Goal: Transaction & Acquisition: Purchase product/service

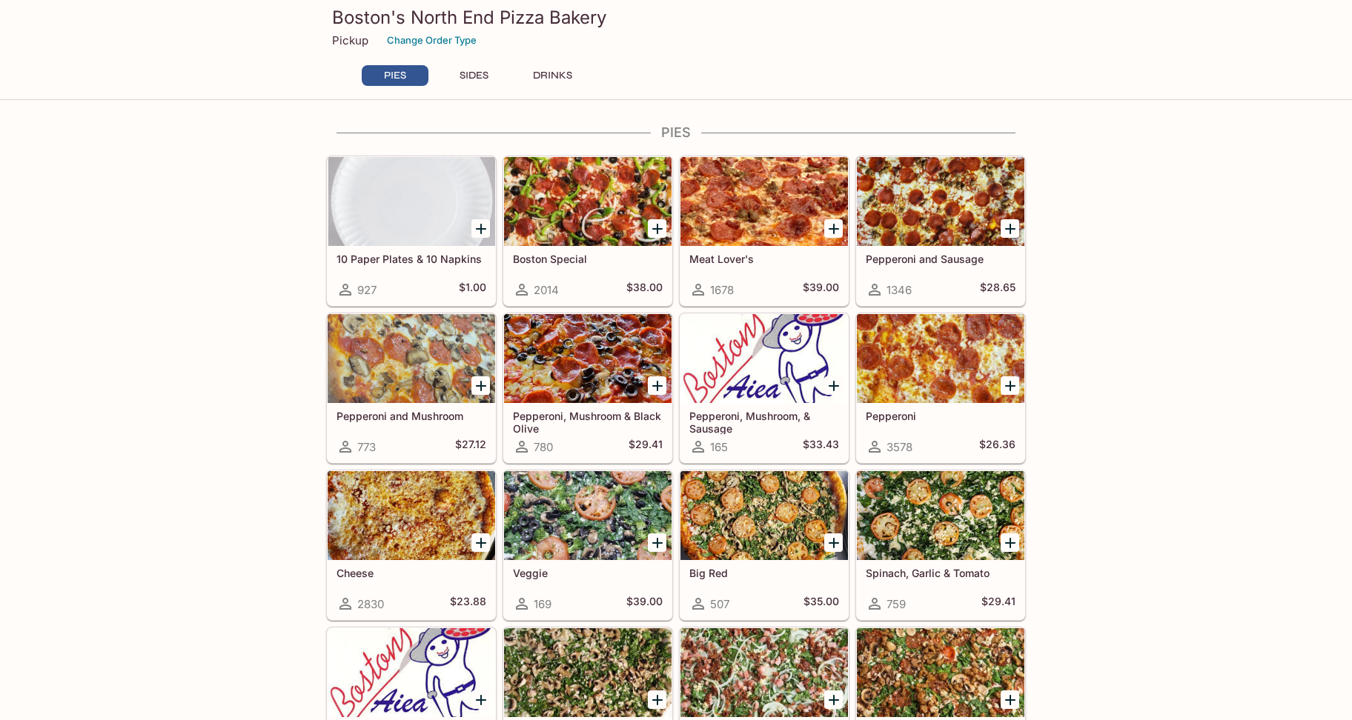
click at [479, 227] on icon "Add 10 Paper Plates & 10 Napkins" at bounding box center [481, 229] width 18 height 18
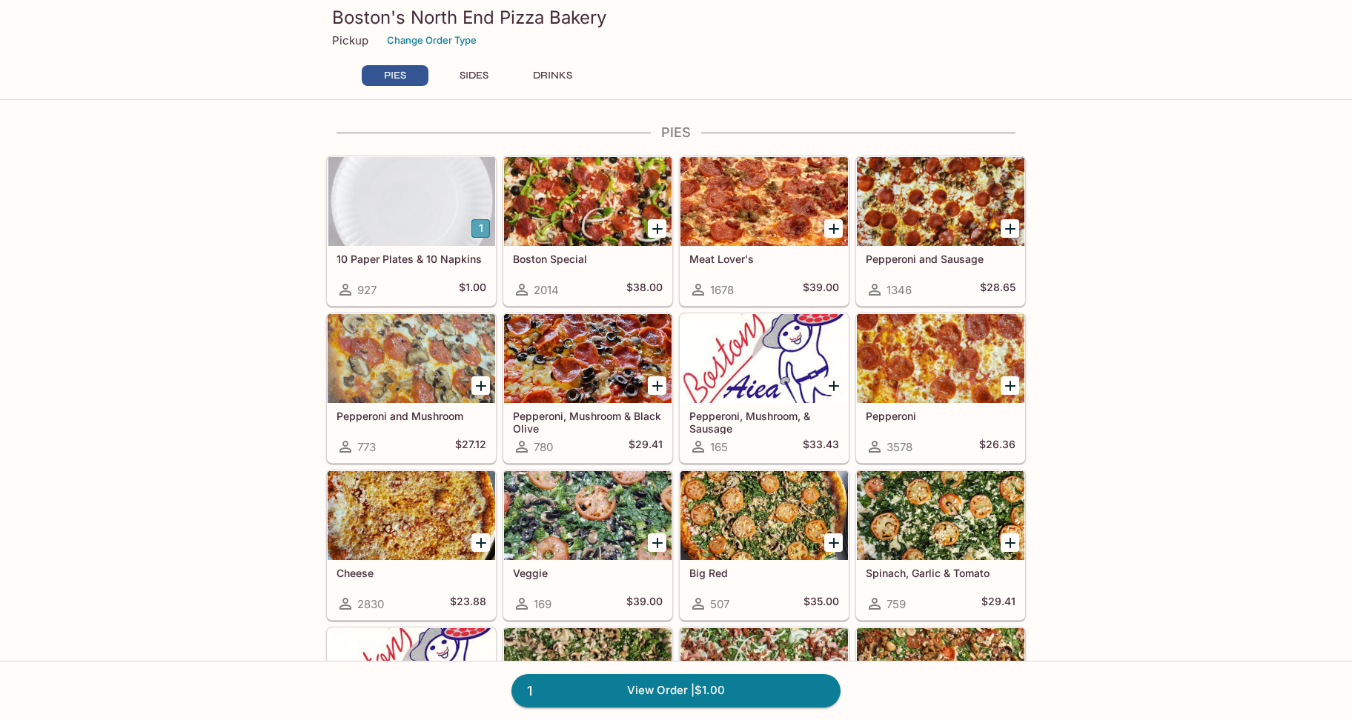
click at [479, 227] on button "1" at bounding box center [480, 228] width 19 height 19
click at [481, 386] on icon "Add Pepperoni and Mushroom" at bounding box center [481, 386] width 10 height 10
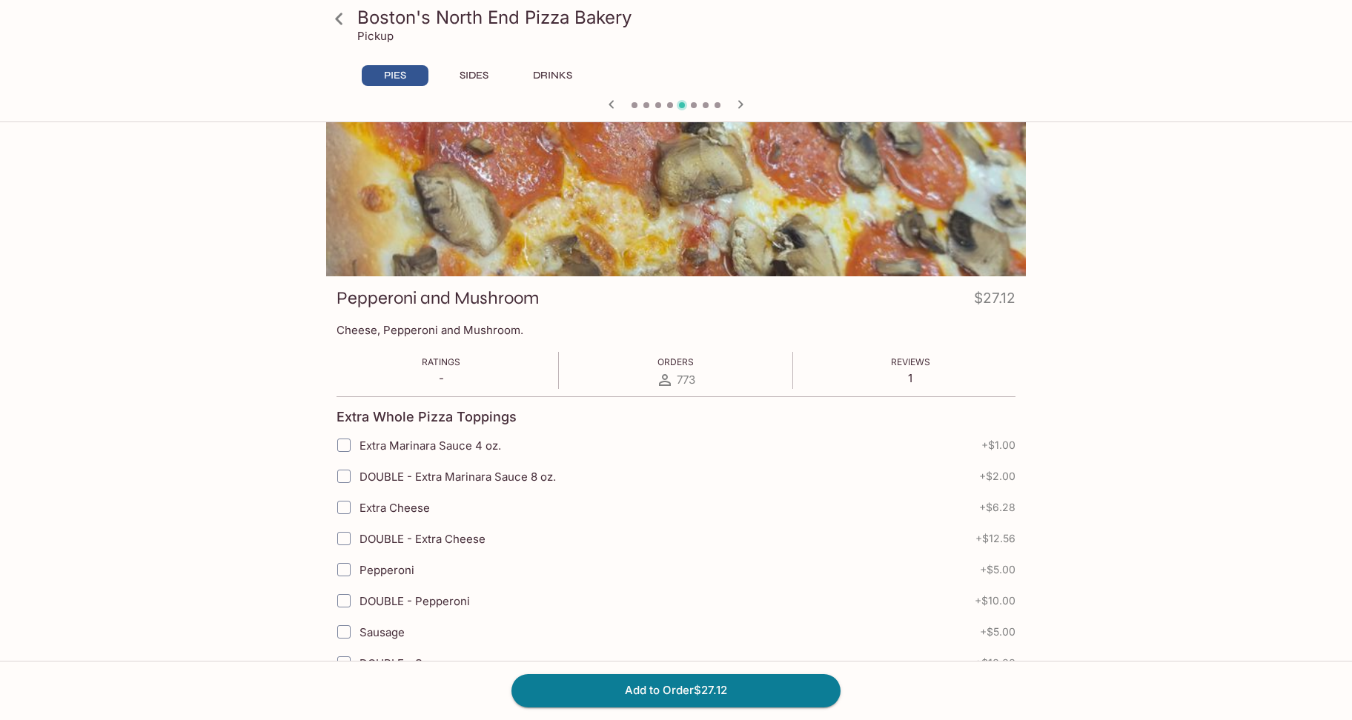
scroll to position [74, 0]
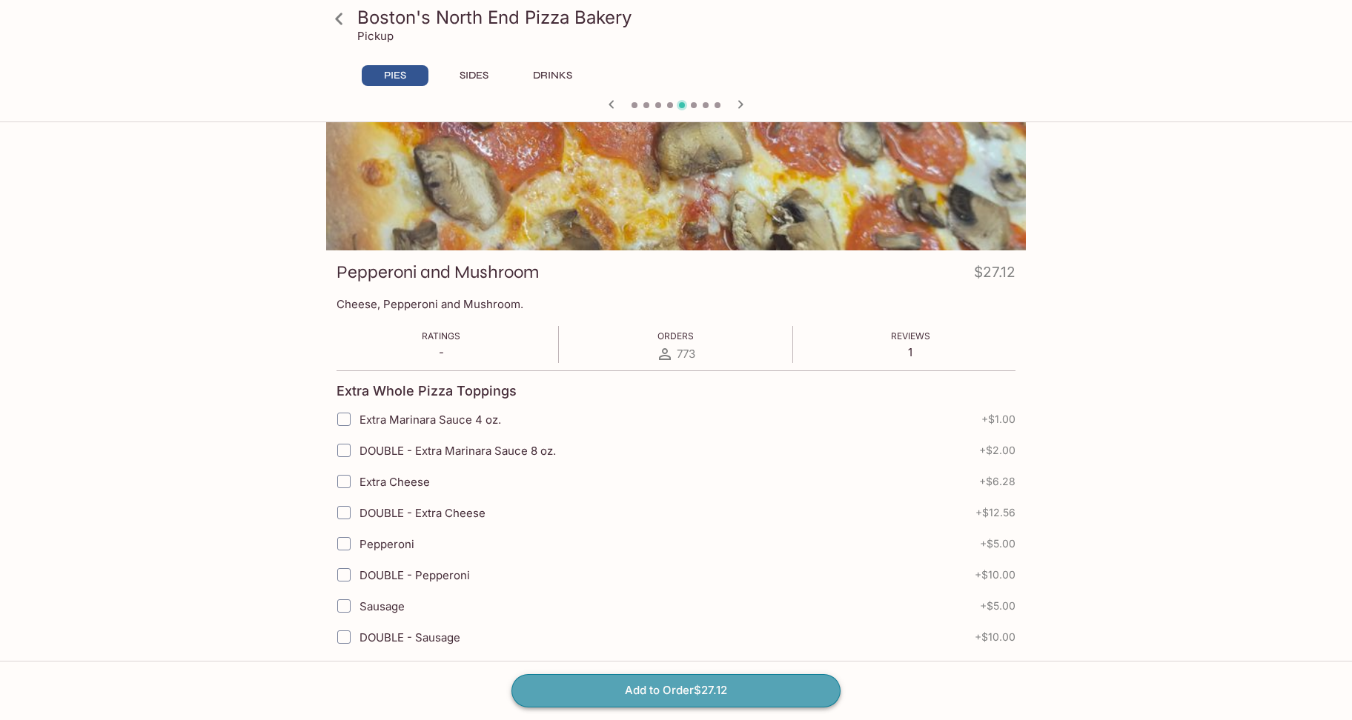
click at [763, 691] on button "Add to Order $27.12" at bounding box center [675, 690] width 329 height 33
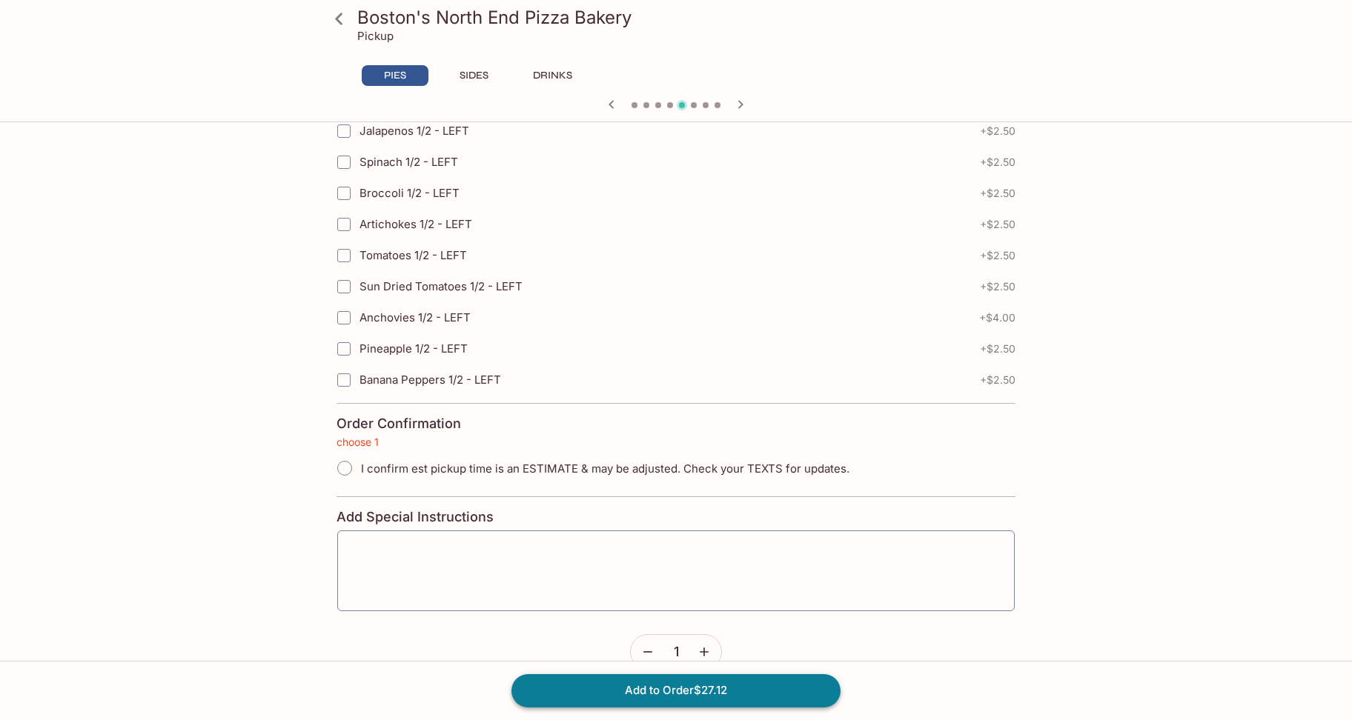
scroll to position [3214, 0]
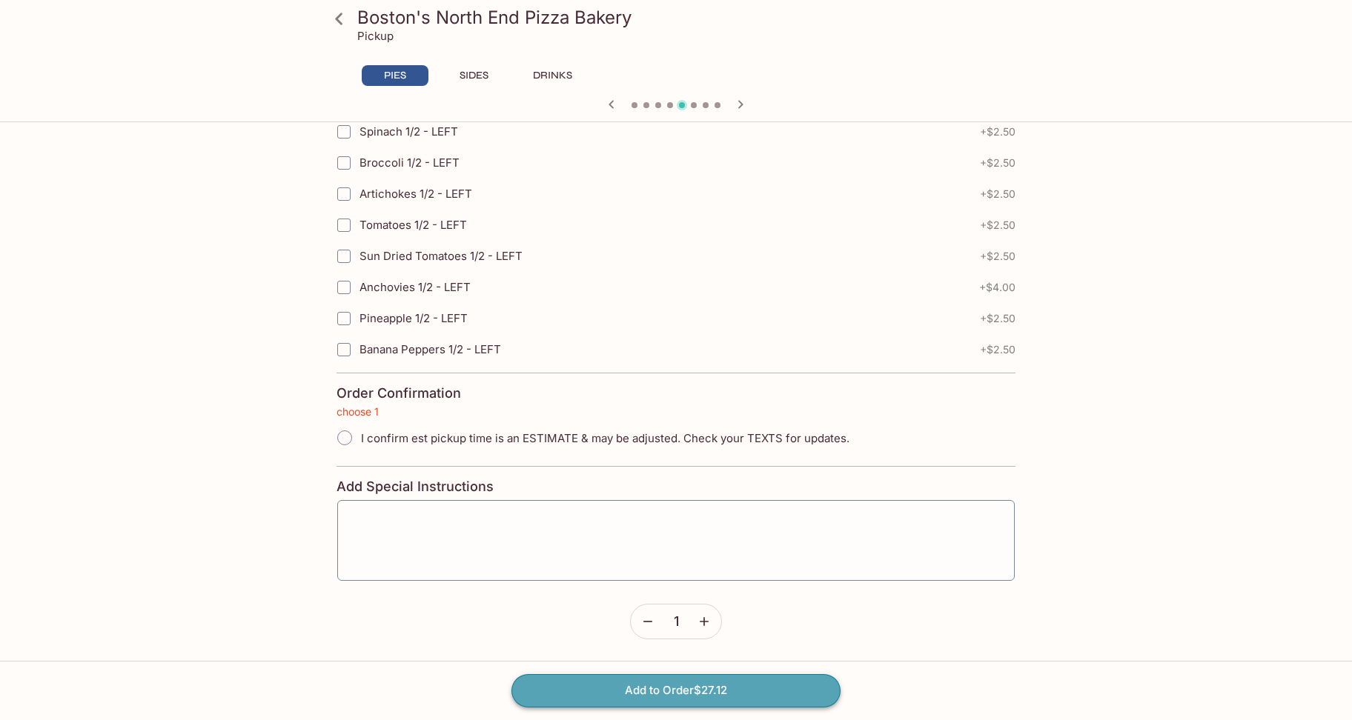
click at [768, 687] on button "Add to Order $27.12" at bounding box center [675, 690] width 329 height 33
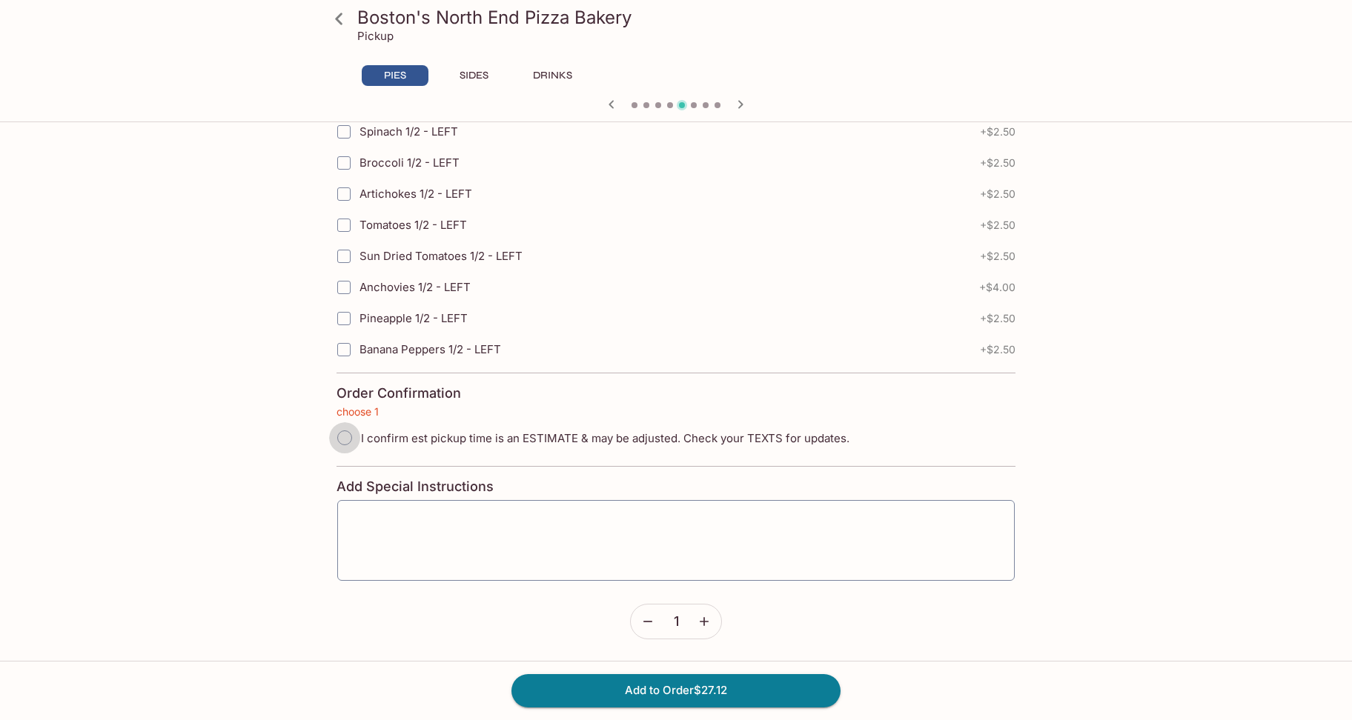
click at [349, 441] on input "I confirm est pickup time is an ESTIMATE & may be adjusted. Check your TEXTS fo…" at bounding box center [344, 437] width 31 height 31
radio input "true"
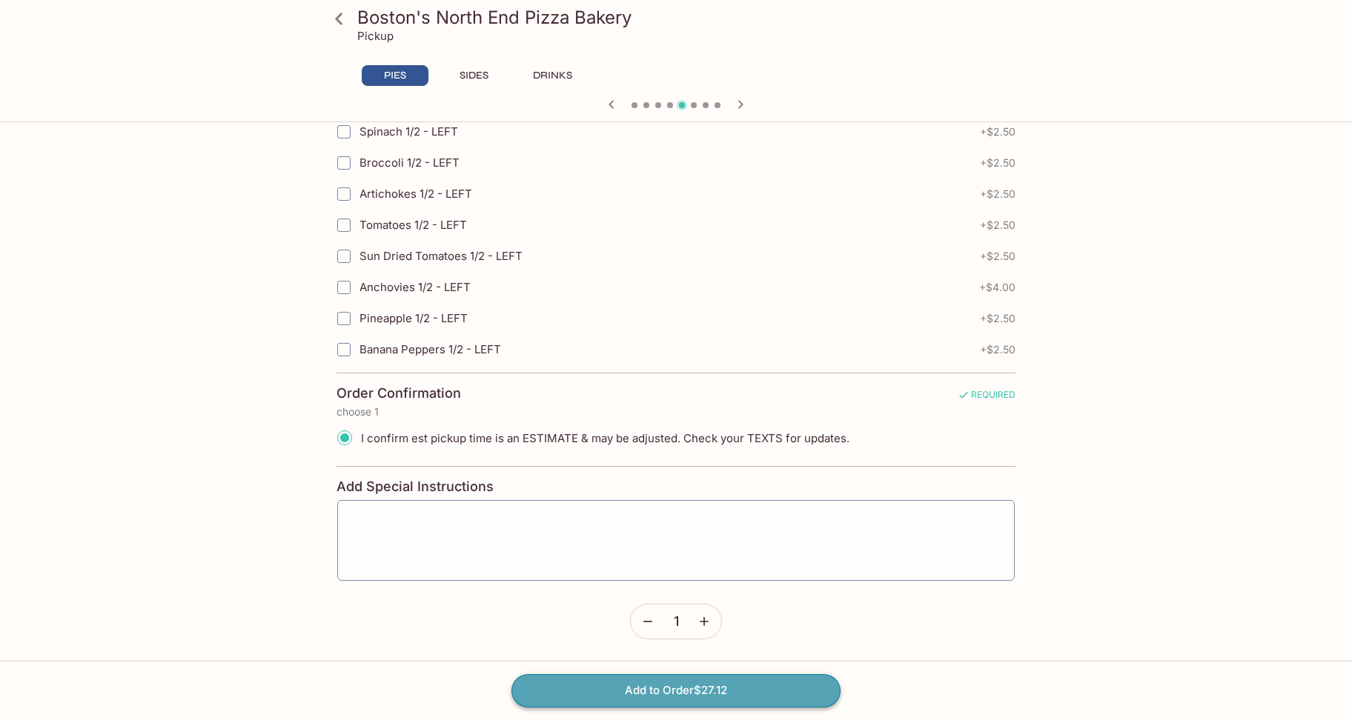
click at [741, 702] on button "Add to Order $27.12" at bounding box center [675, 690] width 329 height 33
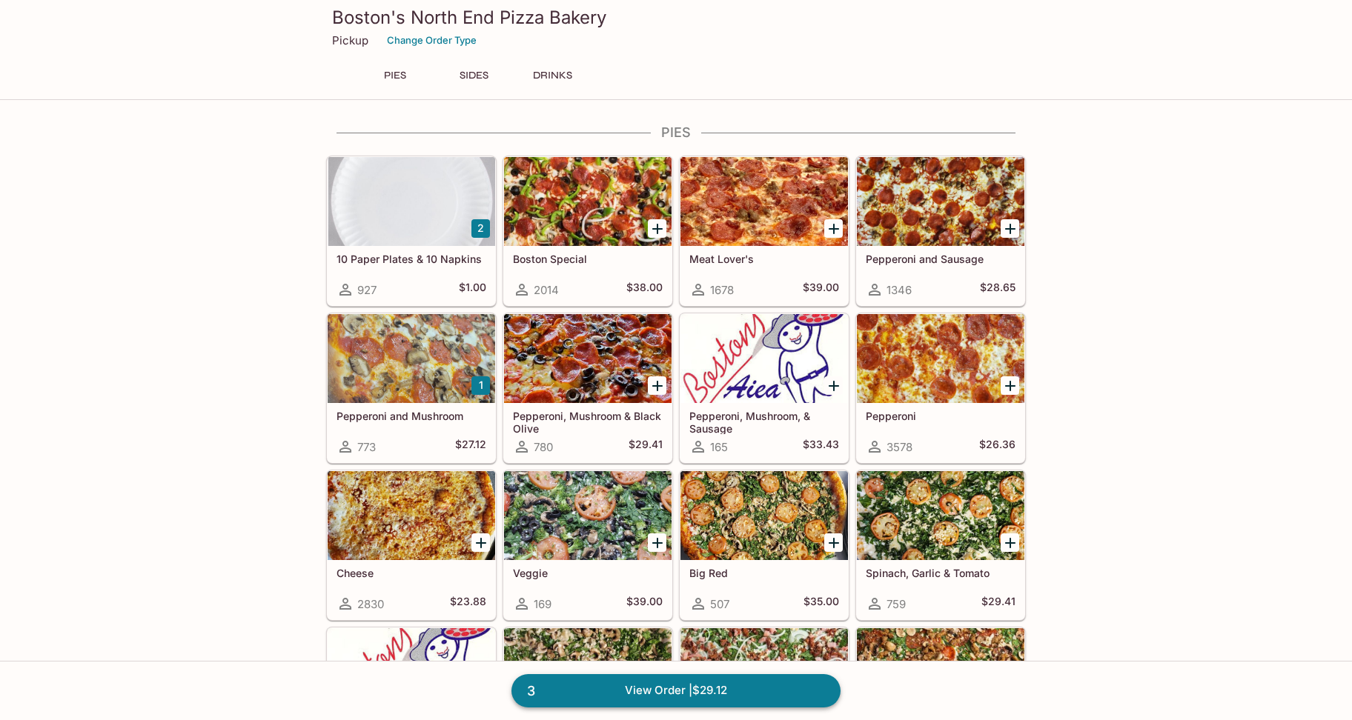
click at [757, 686] on link "3 View Order | $29.12" at bounding box center [675, 690] width 329 height 33
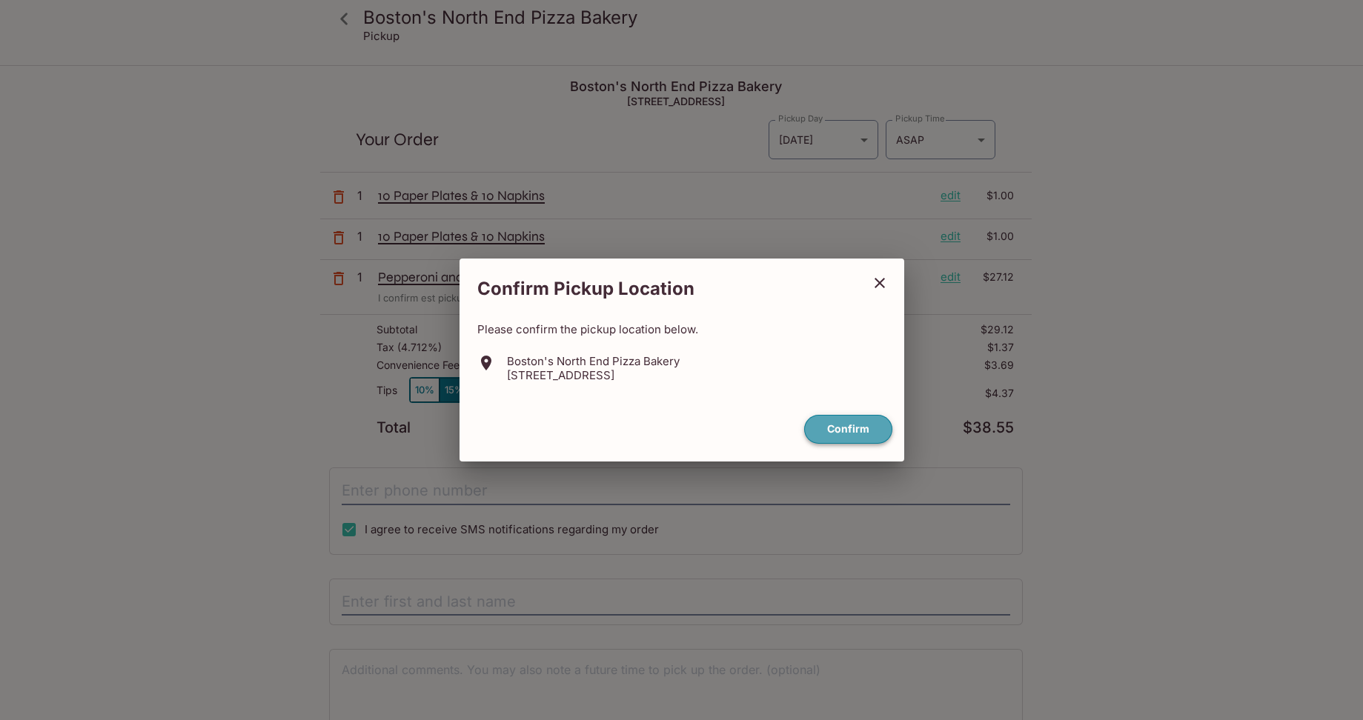
click at [854, 428] on button "Confirm" at bounding box center [848, 429] width 88 height 29
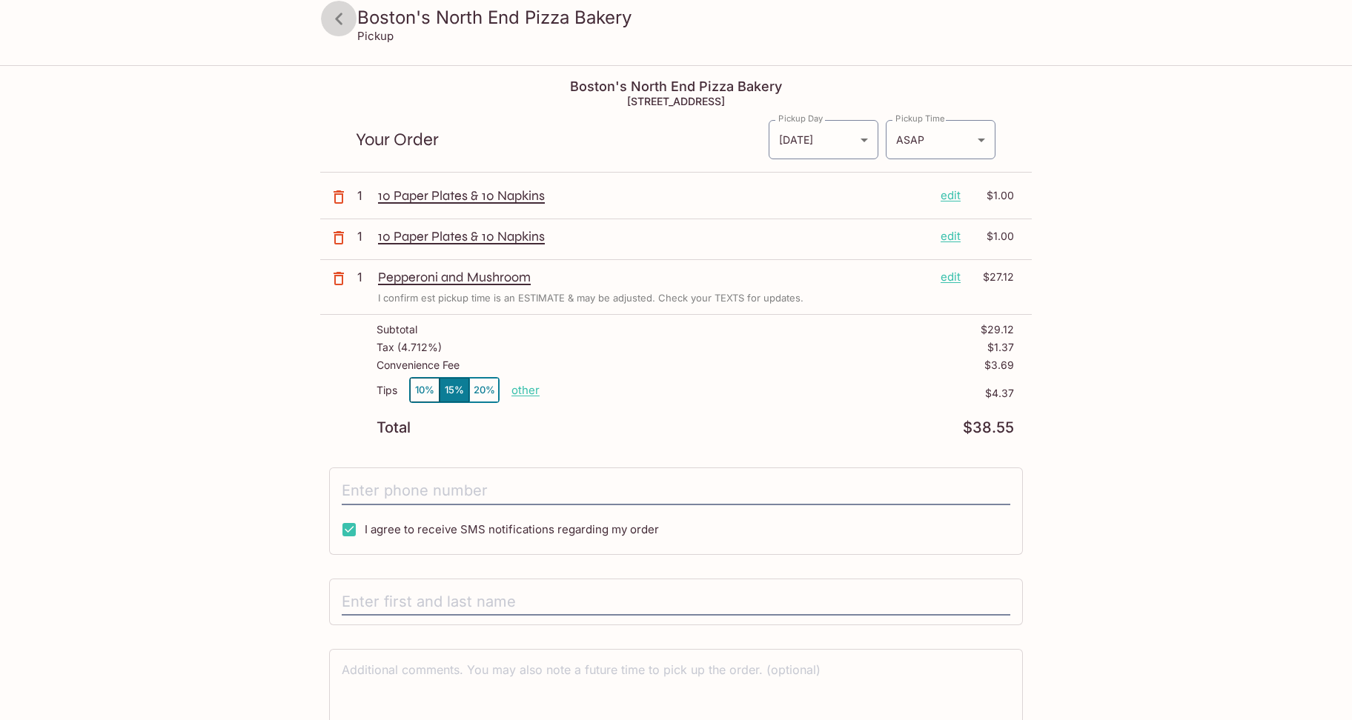
click at [337, 20] on icon at bounding box center [338, 19] width 7 height 12
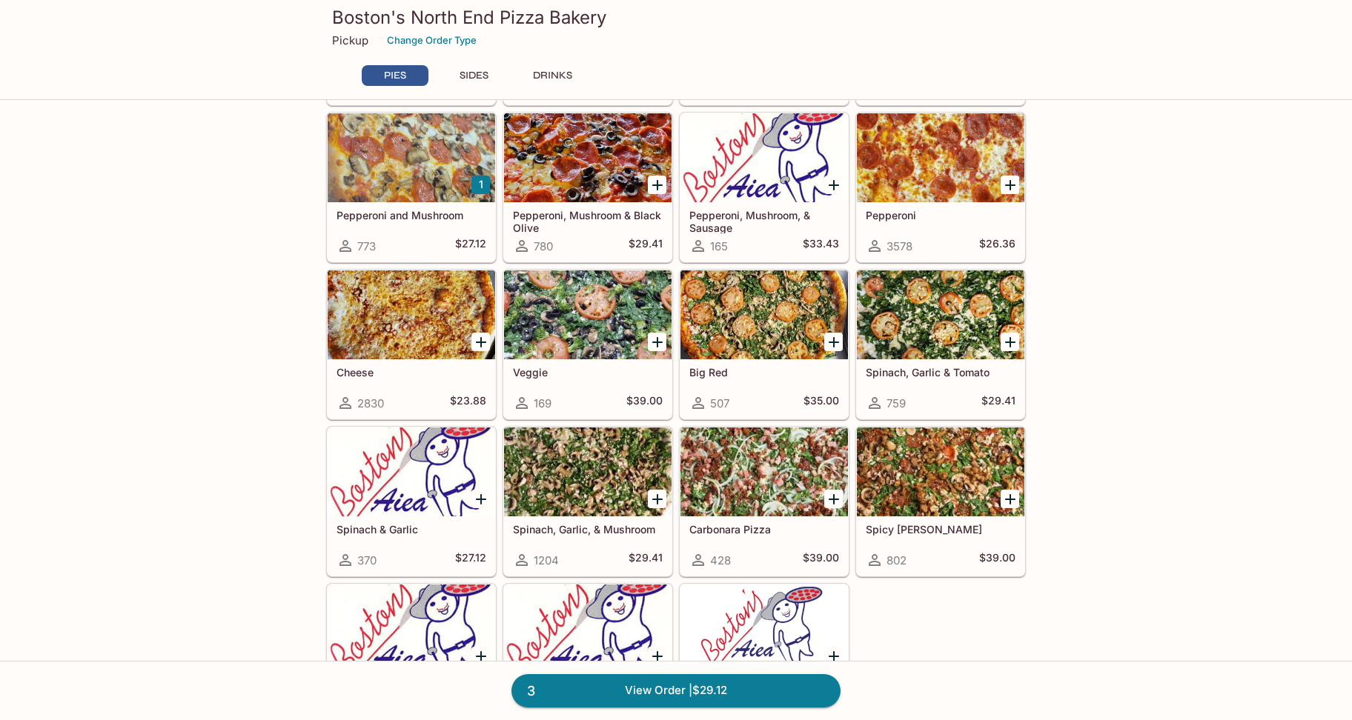
scroll to position [222, 0]
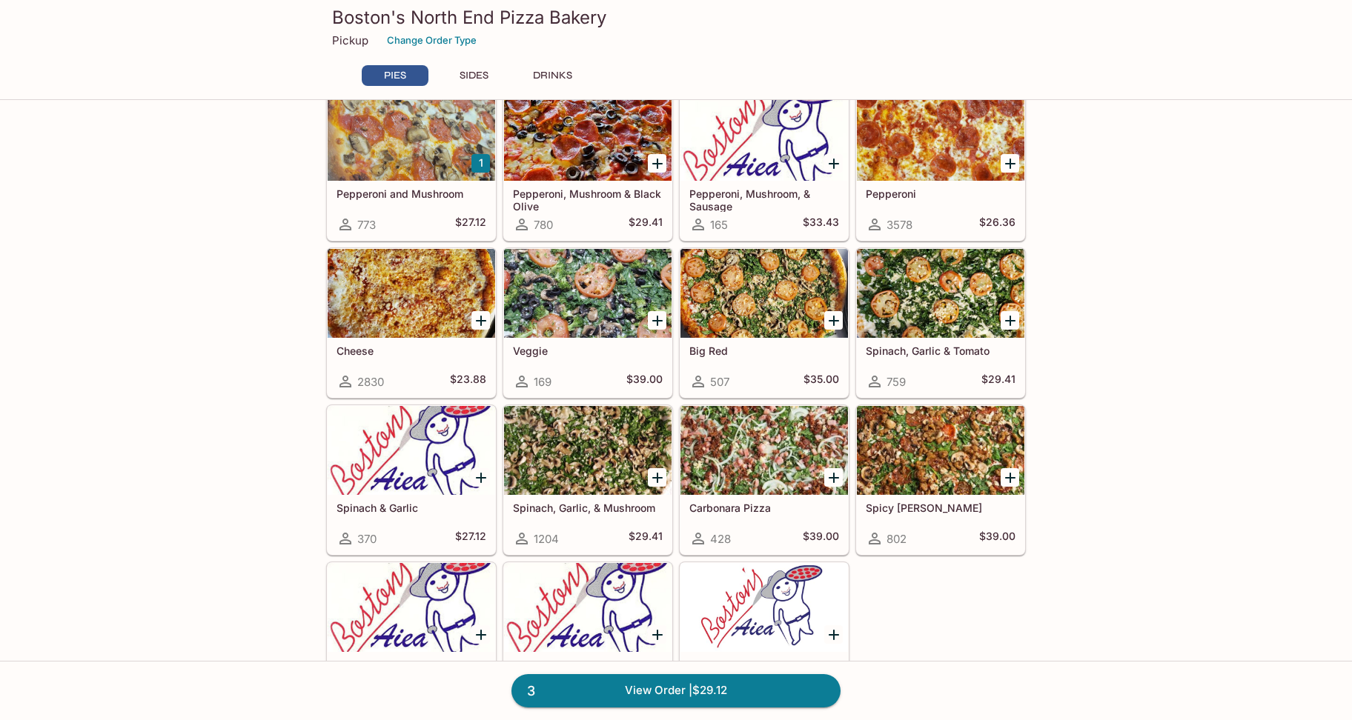
click at [660, 479] on icon "Add Spinach, Garlic, & Mushroom" at bounding box center [657, 478] width 18 height 18
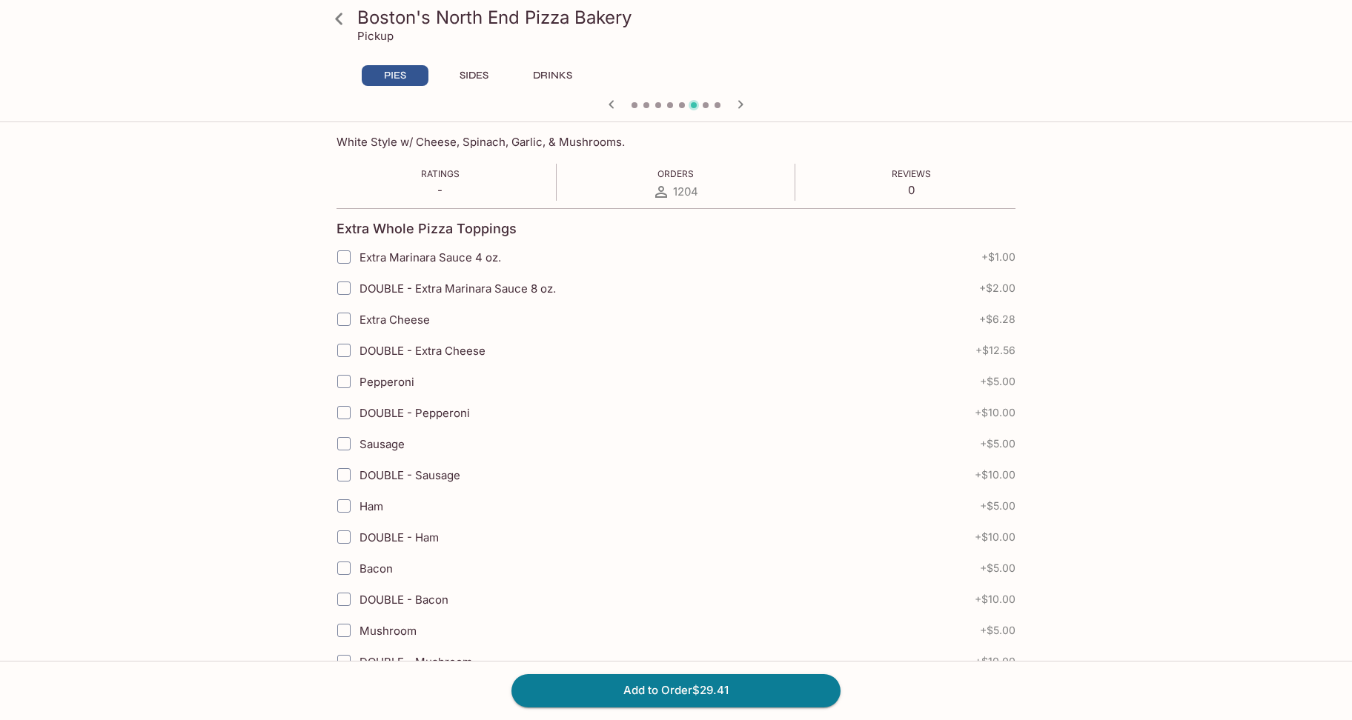
scroll to position [445, 0]
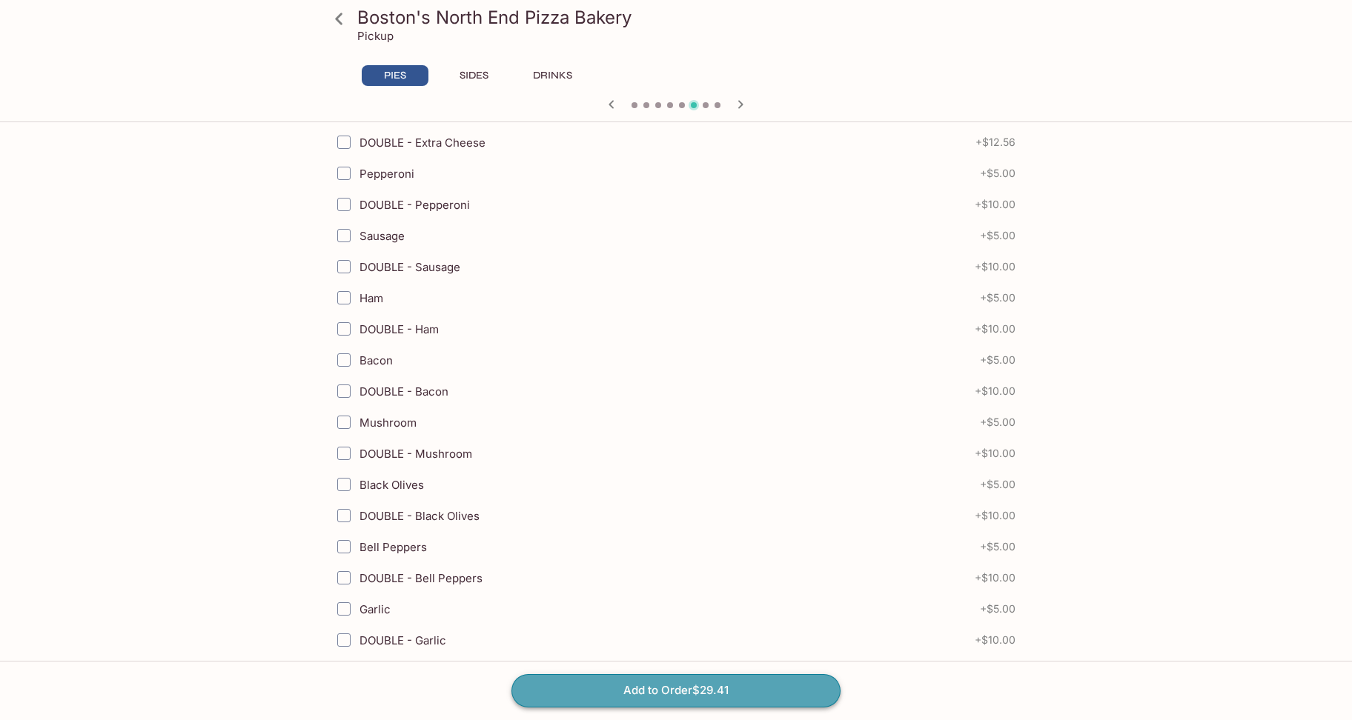
click at [673, 681] on button "Add to Order $29.41" at bounding box center [675, 690] width 329 height 33
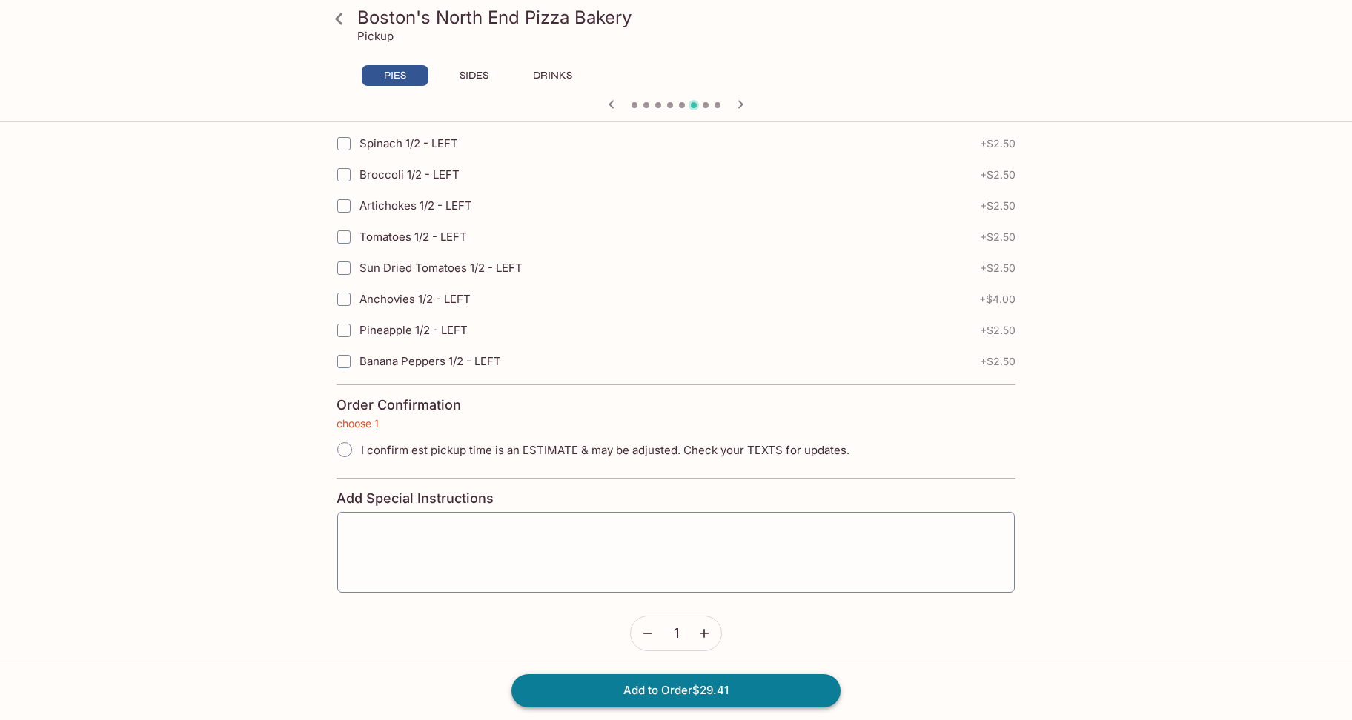
scroll to position [3214, 0]
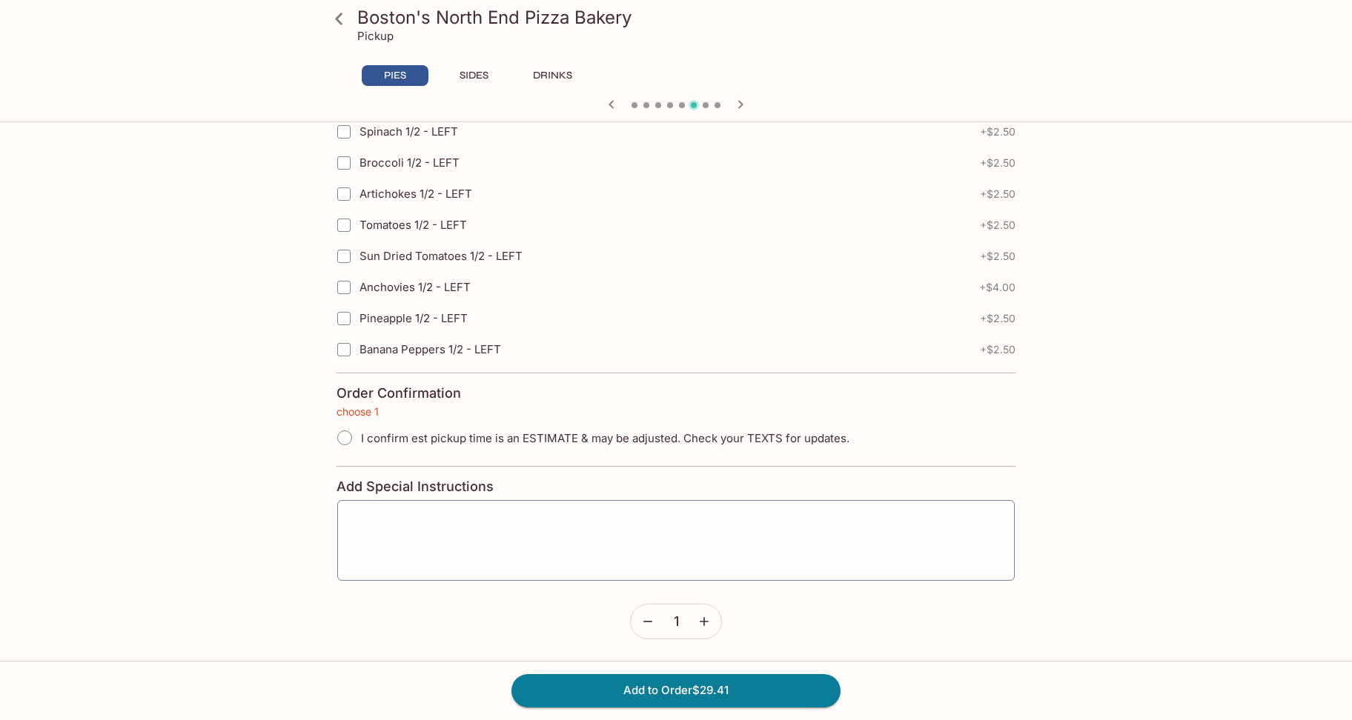
click at [345, 445] on input "I confirm est pickup time is an ESTIMATE & may be adjusted. Check your TEXTS fo…" at bounding box center [344, 437] width 31 height 31
radio input "true"
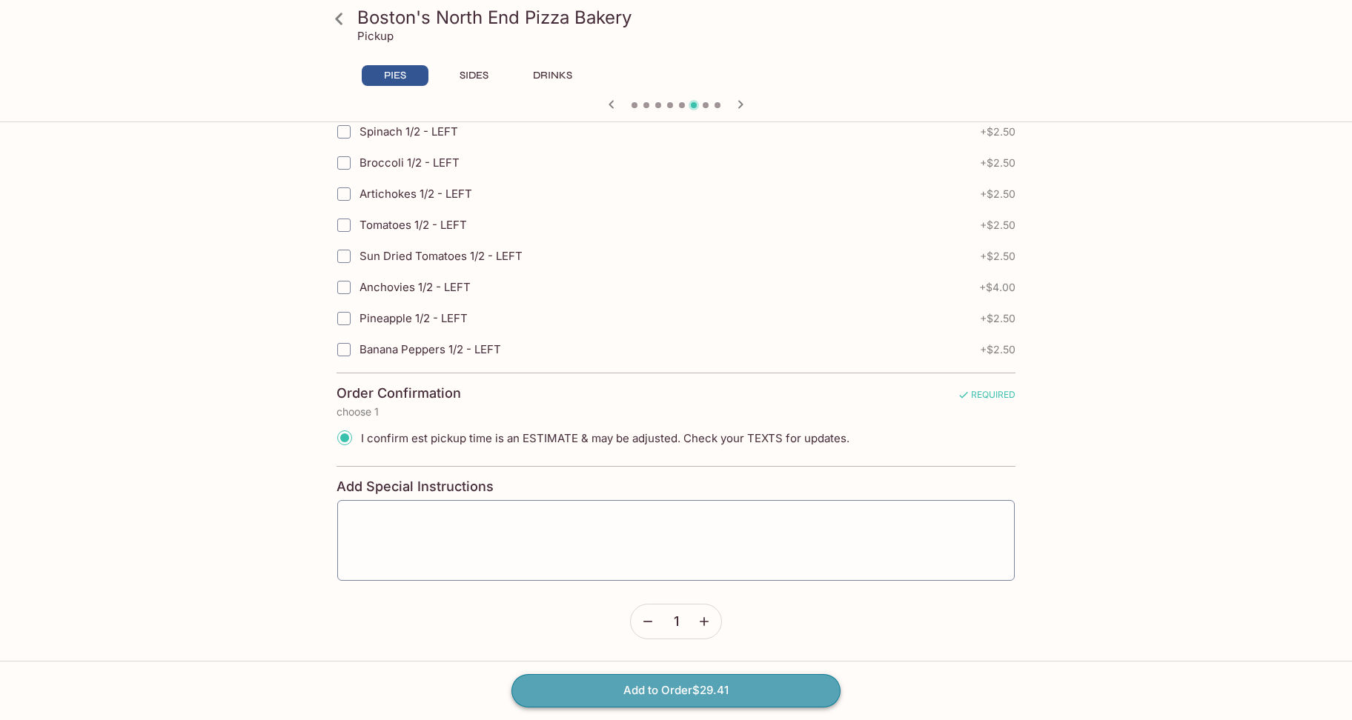
click at [717, 694] on button "Add to Order $29.41" at bounding box center [675, 690] width 329 height 33
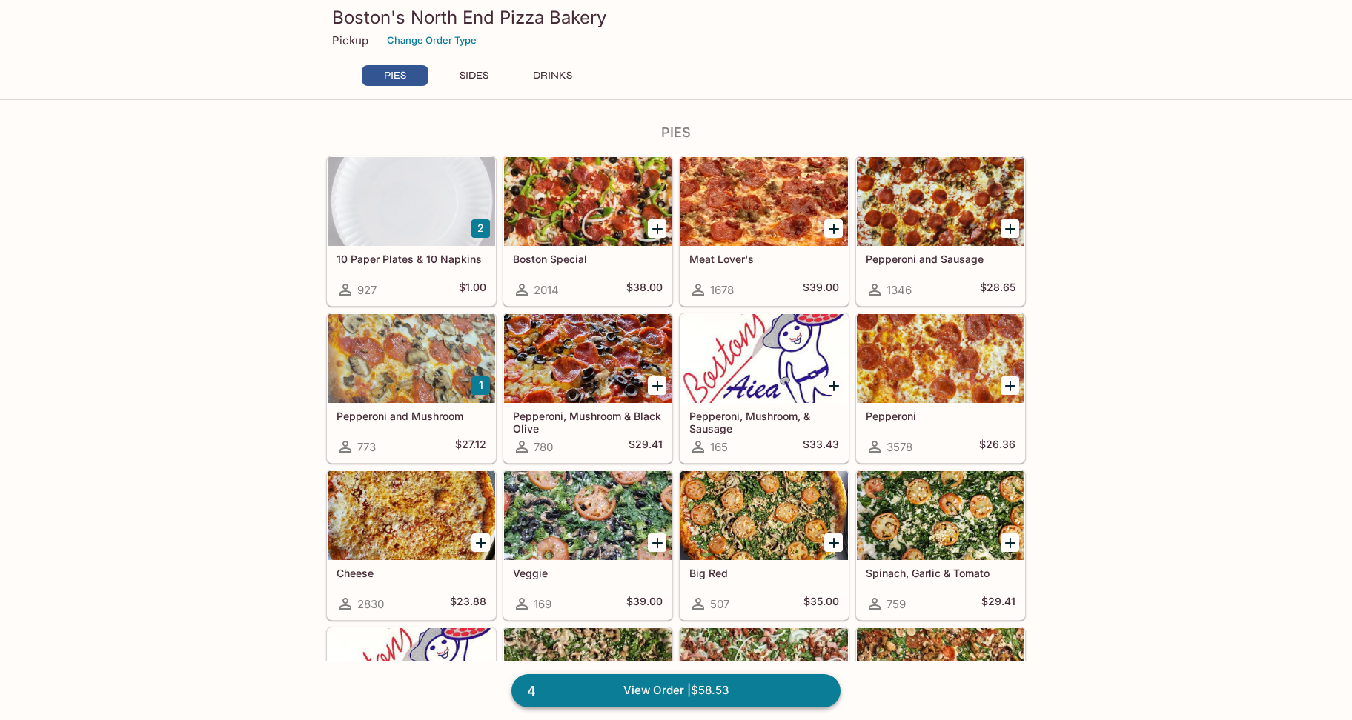
click at [757, 690] on link "4 View Order | $58.53" at bounding box center [675, 690] width 329 height 33
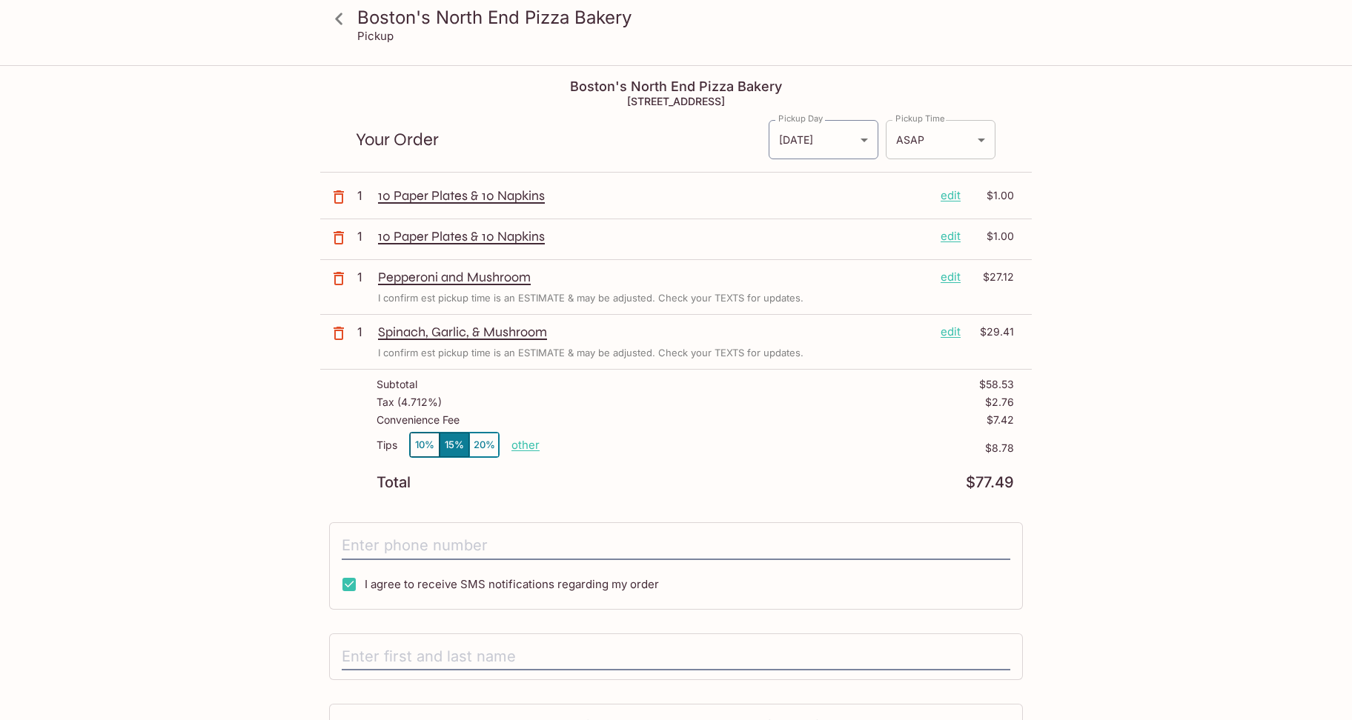
click at [985, 139] on body "Boston's North End Pizza Bakery Pickup Boston's North End Pizza Bakery [STREET_…" at bounding box center [676, 427] width 1352 height 720
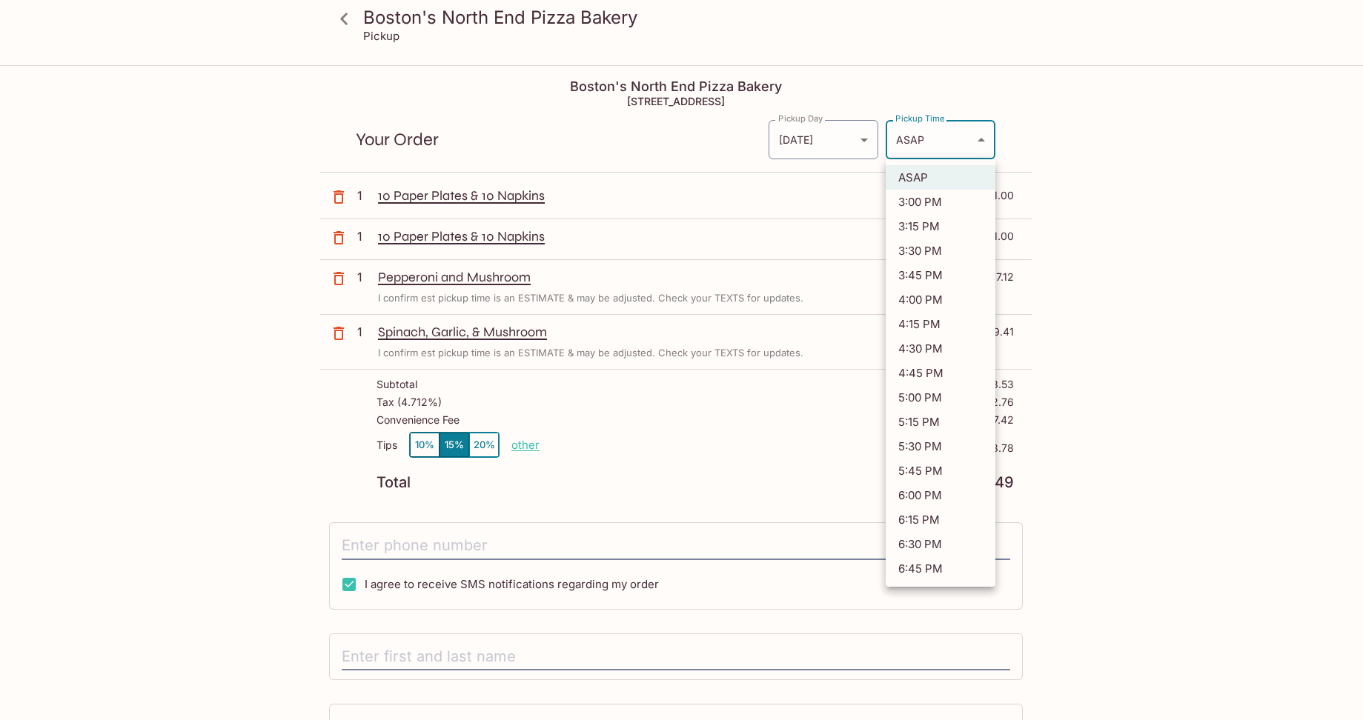
click at [1120, 183] on div at bounding box center [681, 360] width 1363 height 720
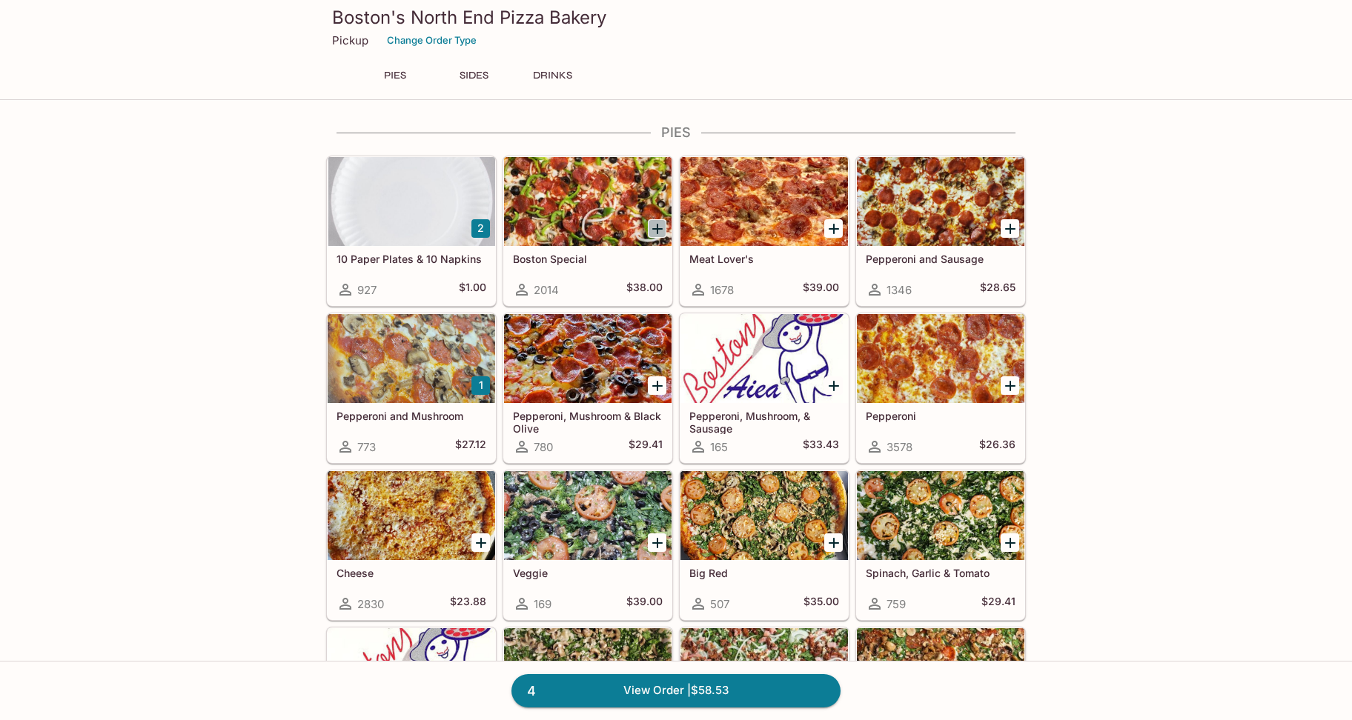
click at [655, 230] on icon "Add Boston Special" at bounding box center [657, 229] width 18 height 18
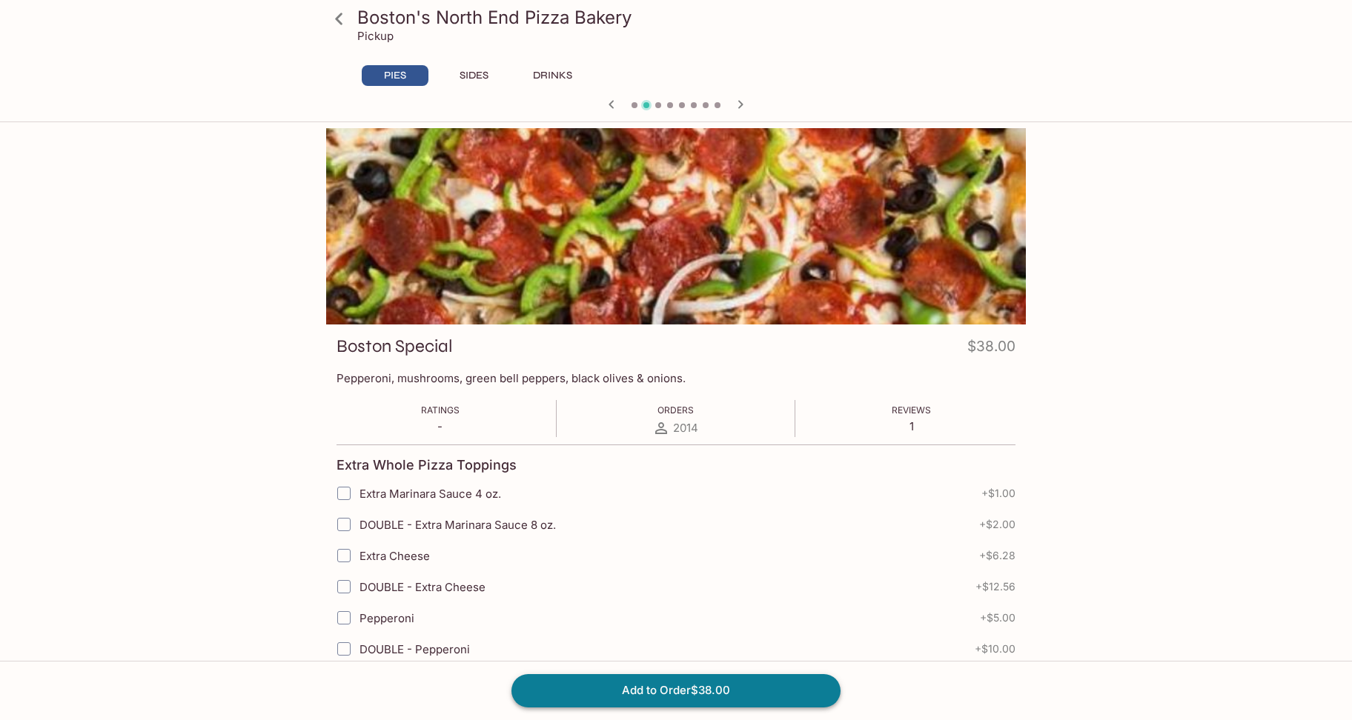
click at [690, 686] on button "Add to Order $38.00" at bounding box center [675, 690] width 329 height 33
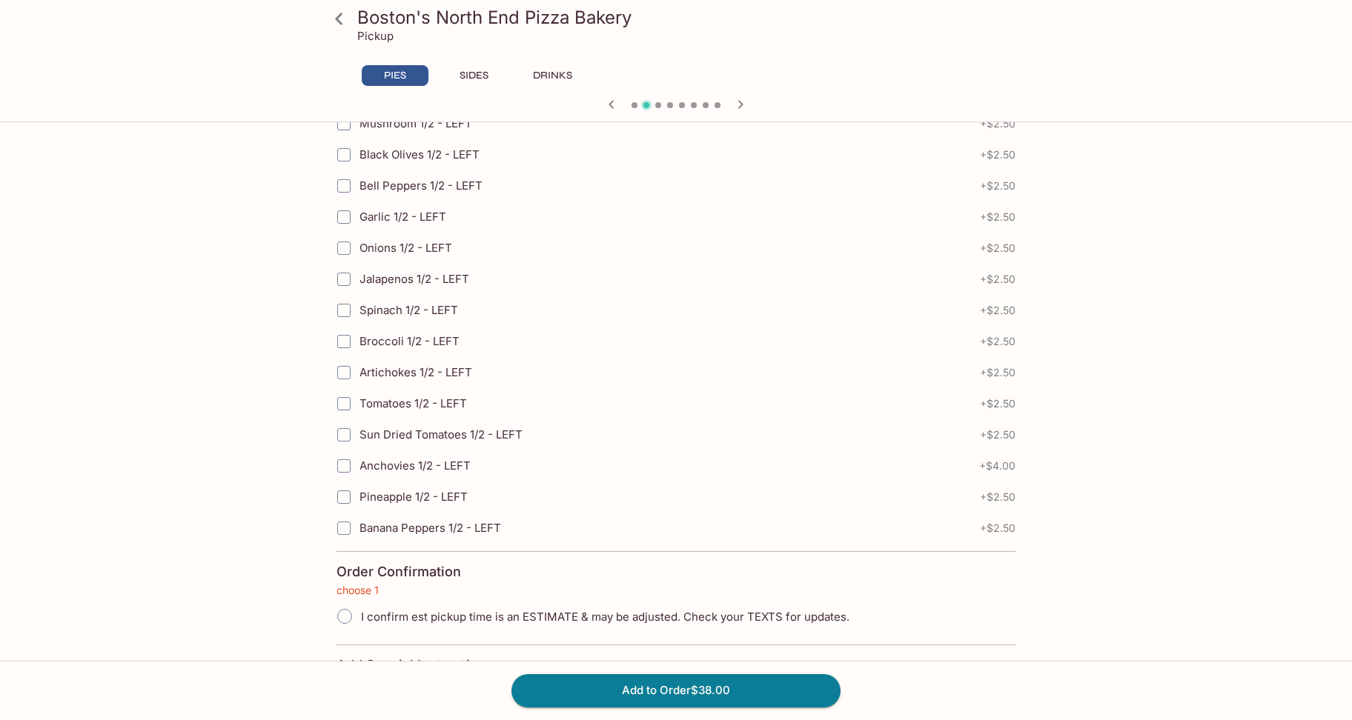
scroll to position [3214, 0]
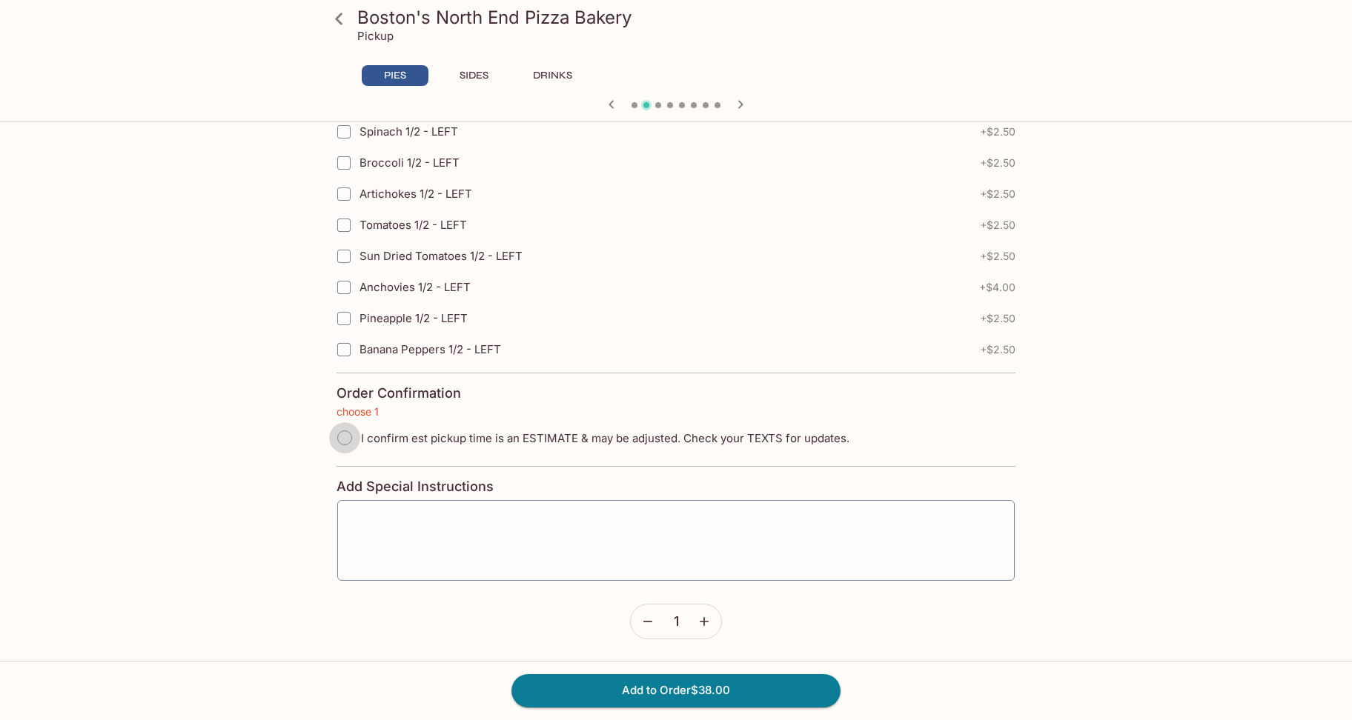
click at [338, 437] on input "I confirm est pickup time is an ESTIMATE & may be adjusted. Check your TEXTS fo…" at bounding box center [344, 437] width 31 height 31
radio input "true"
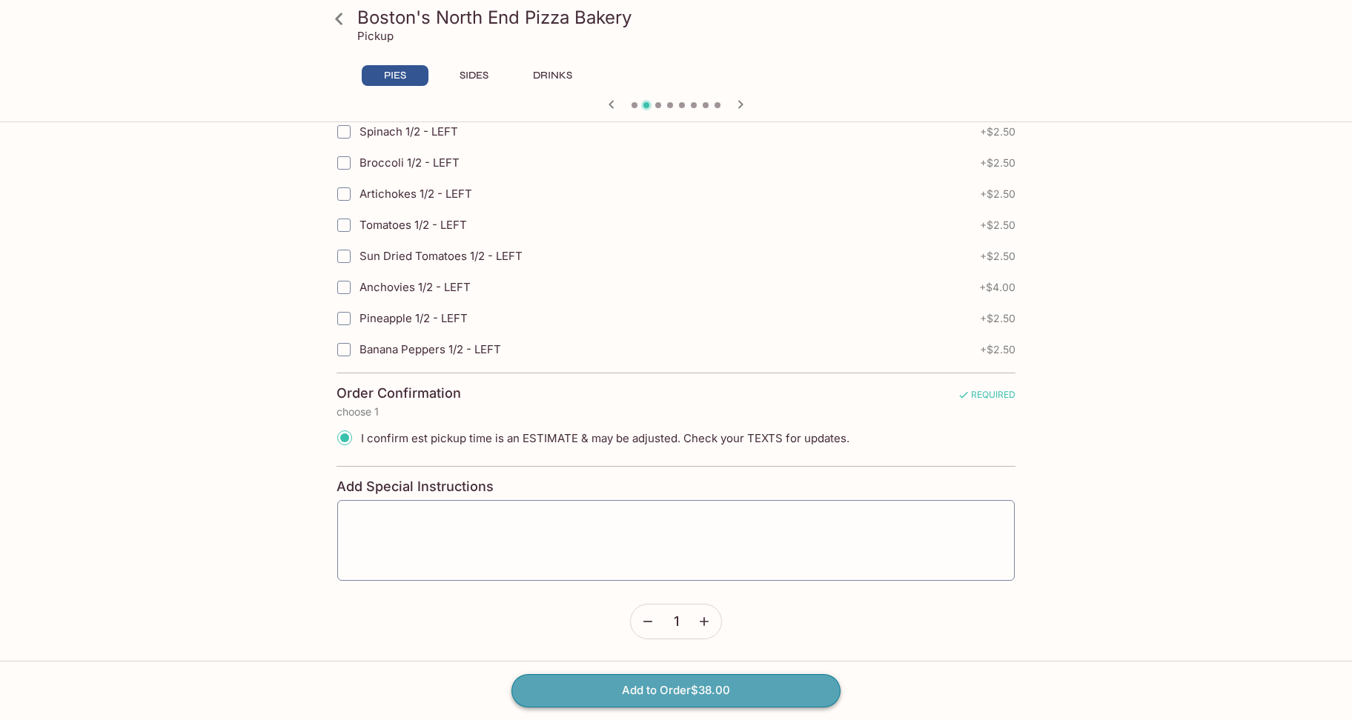
click at [719, 699] on button "Add to Order $38.00" at bounding box center [675, 690] width 329 height 33
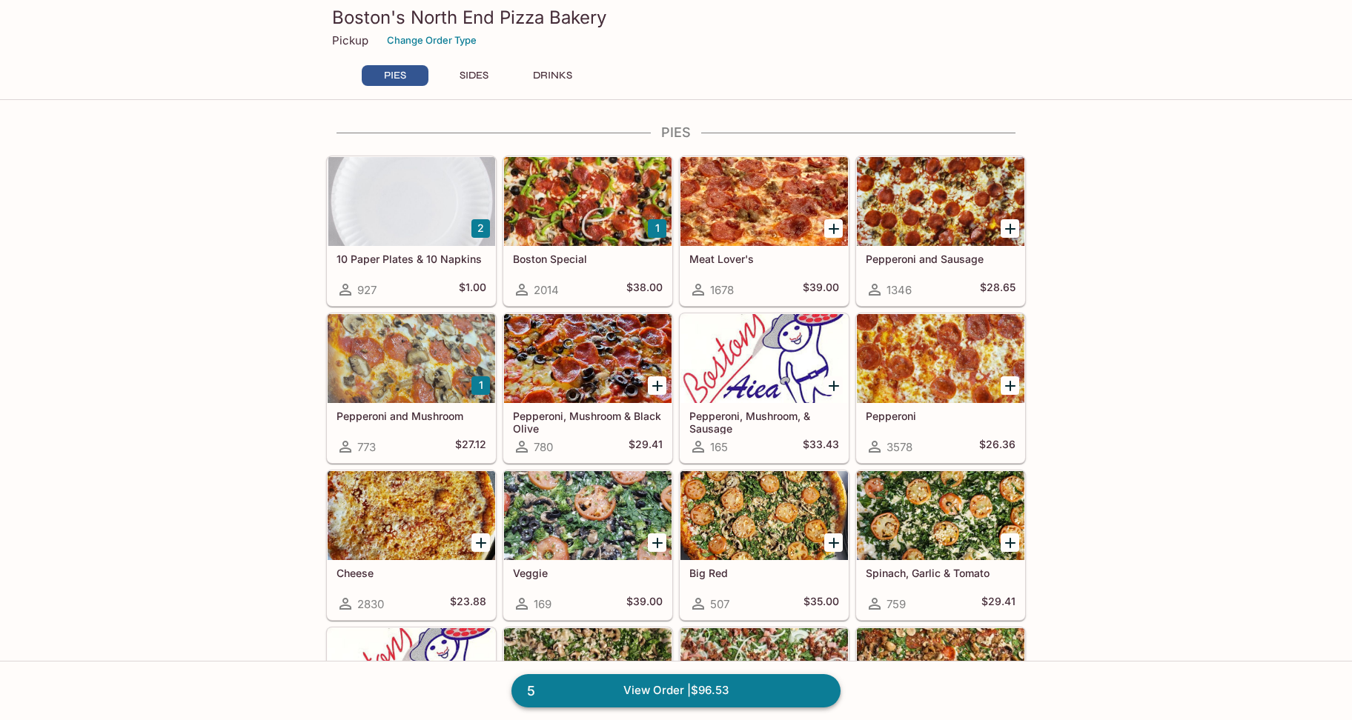
click at [753, 684] on link "5 View Order | $96.53" at bounding box center [675, 690] width 329 height 33
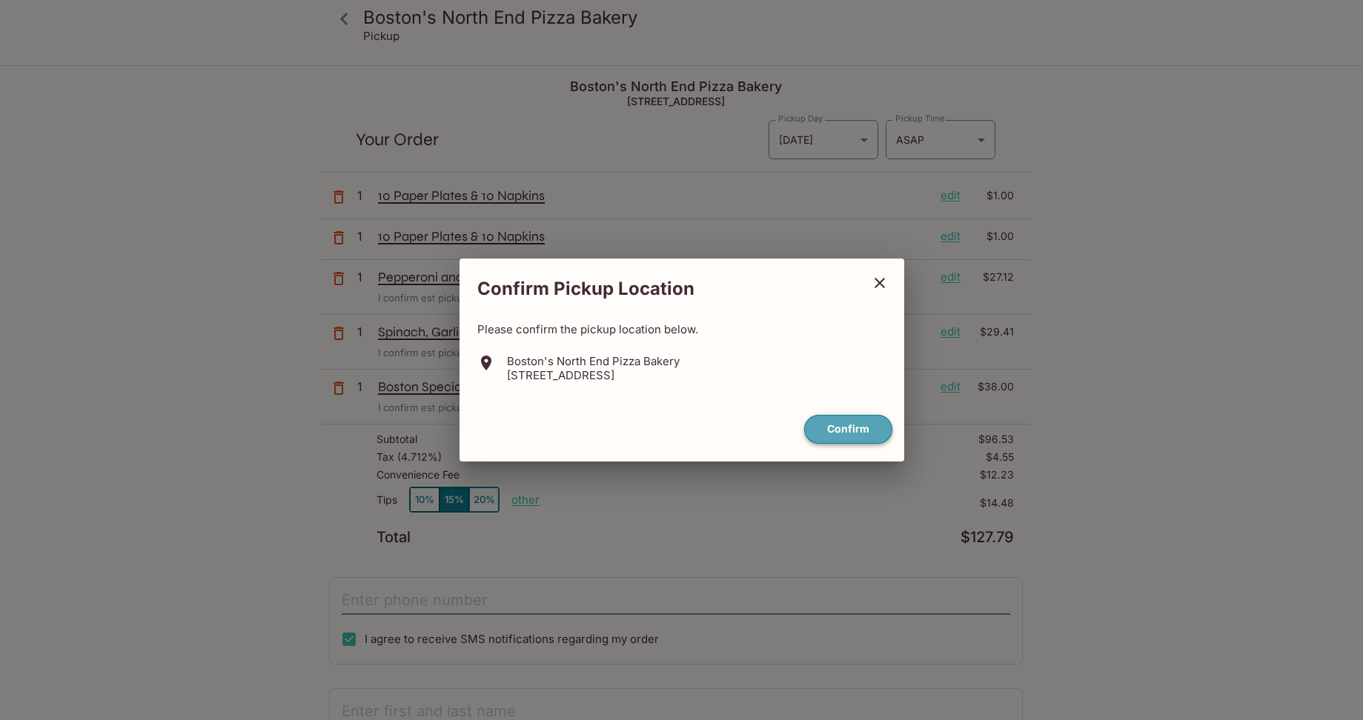
click at [862, 432] on button "Confirm" at bounding box center [848, 429] width 88 height 29
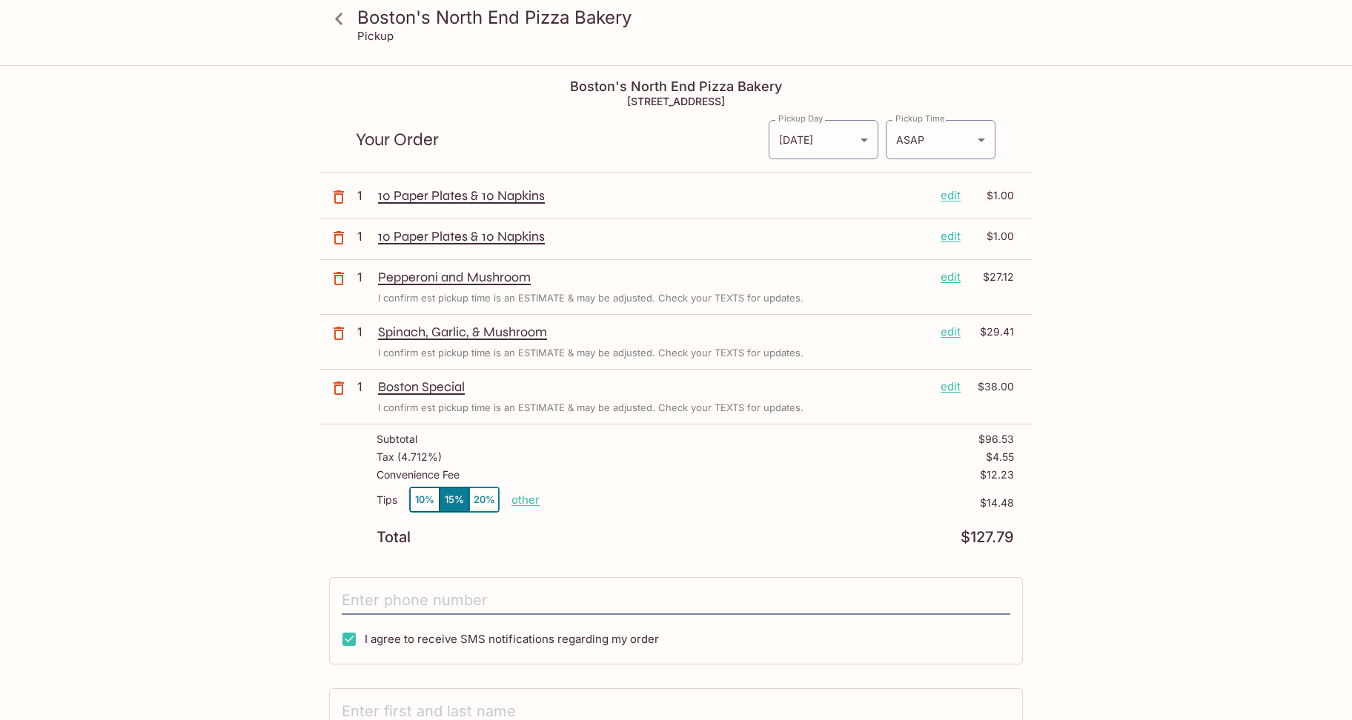
click at [519, 499] on p "other" at bounding box center [525, 500] width 28 height 14
drag, startPoint x: 596, startPoint y: 498, endPoint x: 765, endPoint y: 525, distance: 170.3
click at [765, 525] on div "Tips 10% 15% 20% Done 14.48 $14.48" at bounding box center [694, 509] width 637 height 44
type input "0.00"
click at [805, 494] on div "Tips 10% 15% 20% other $0.00" at bounding box center [694, 509] width 637 height 44
